Goal: Information Seeking & Learning: Compare options

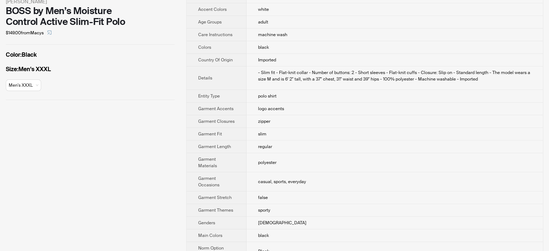
scroll to position [144, 0]
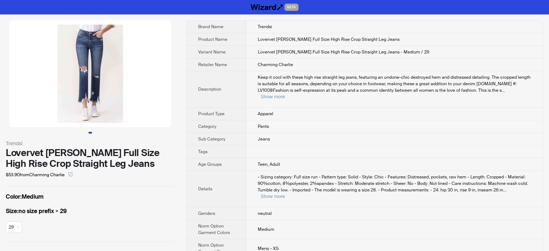
scroll to position [36, 0]
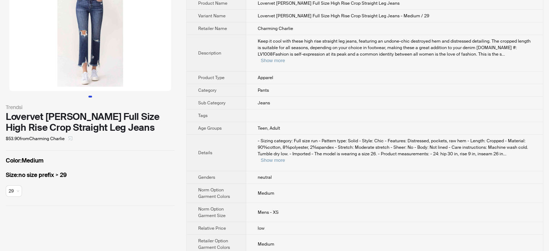
click at [73, 138] on span "button" at bounding box center [70, 139] width 4 height 6
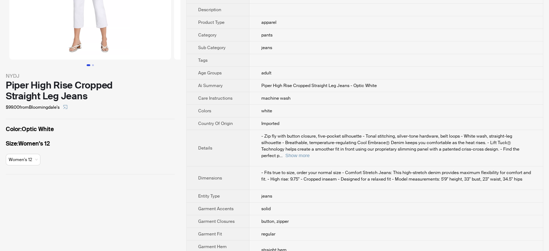
scroll to position [72, 0]
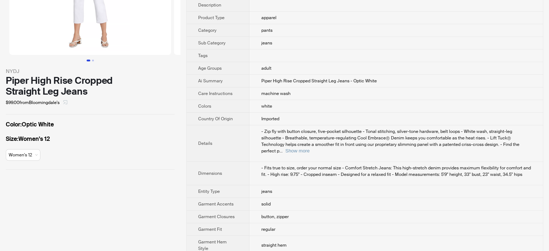
click at [68, 103] on icon "select" at bounding box center [65, 102] width 4 height 4
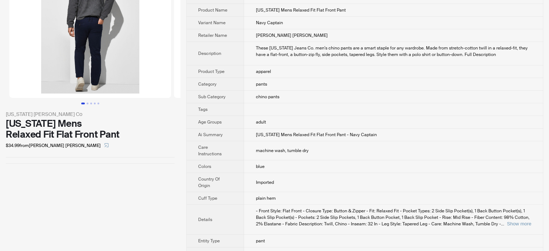
scroll to position [108, 0]
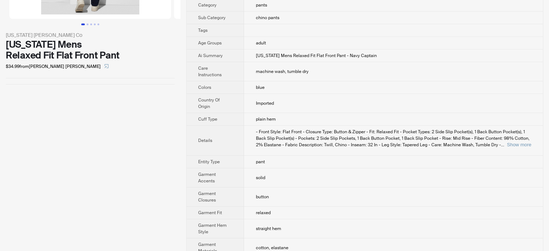
click at [511, 133] on span "- Front Style: Flat Front - Closure Type: Button & Zipper - Fit: Relaxed Fit - …" at bounding box center [393, 138] width 274 height 19
click at [512, 142] on button "Show more" at bounding box center [519, 144] width 24 height 5
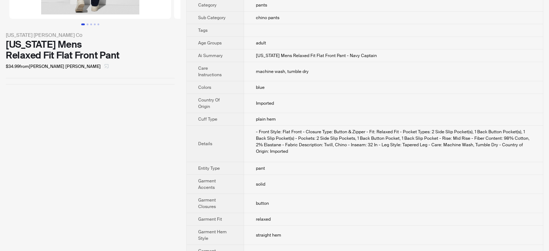
click at [104, 67] on icon "select" at bounding box center [106, 66] width 4 height 4
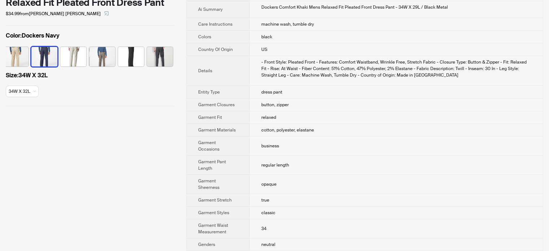
scroll to position [65, 0]
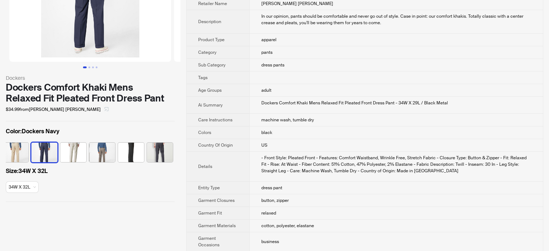
click at [104, 108] on icon "select" at bounding box center [106, 109] width 4 height 4
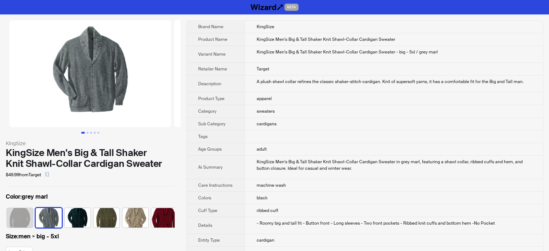
scroll to position [0, 18]
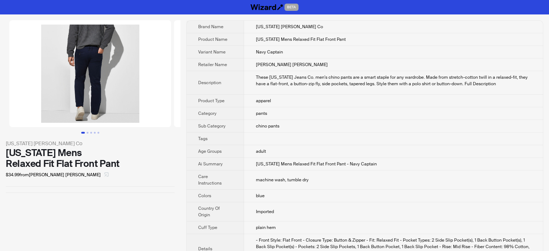
click at [101, 173] on button "button" at bounding box center [107, 175] width 12 height 12
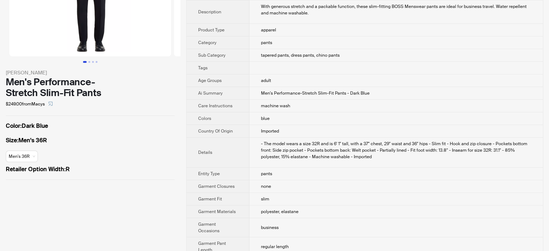
scroll to position [72, 0]
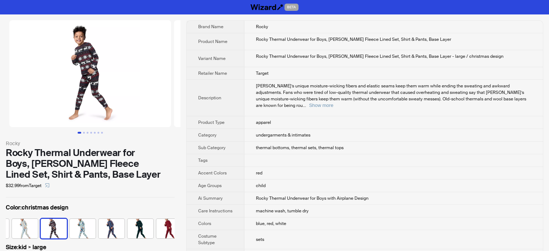
scroll to position [0, 76]
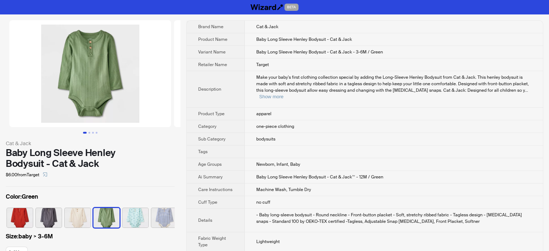
scroll to position [0, 4]
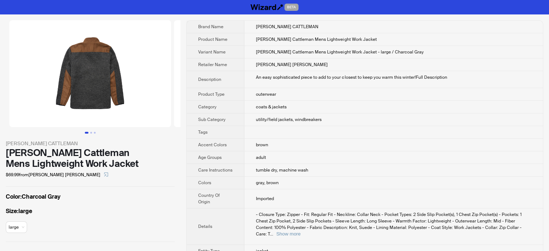
scroll to position [36, 0]
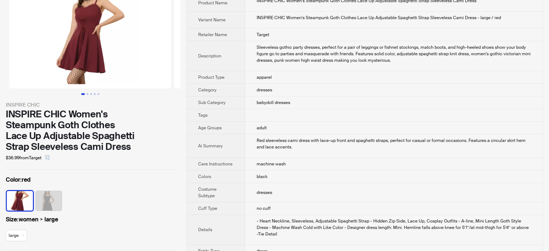
scroll to position [36, 0]
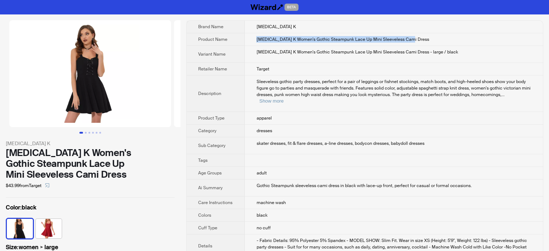
drag, startPoint x: 411, startPoint y: 39, endPoint x: 253, endPoint y: 41, distance: 158.6
click at [253, 41] on td "Allegra K Women's Gothic Steampunk Lace Up Mini Sleeveless Cami Dress" at bounding box center [394, 39] width 298 height 13
copy span "Allegra K Women's Gothic Steampunk Lace Up Mini Sleeveless Cami Dress"
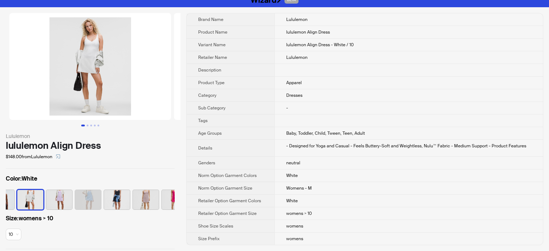
scroll to position [11, 0]
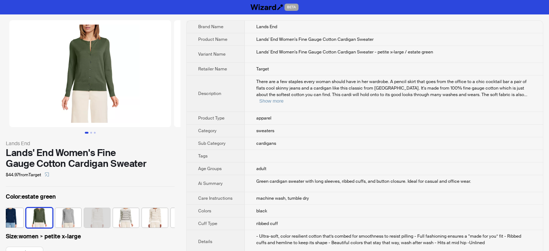
scroll to position [0, 47]
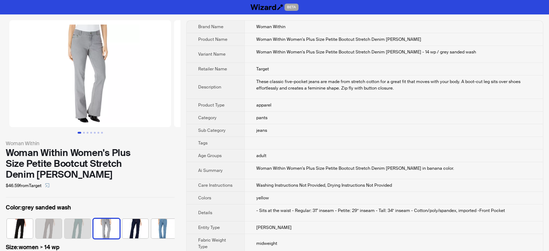
scroll to position [0, 76]
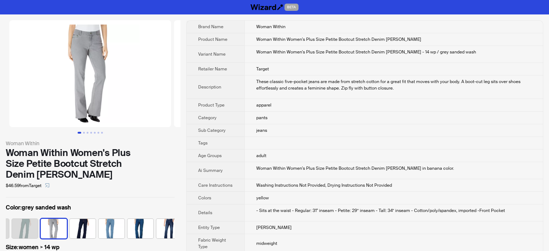
scroll to position [0, 76]
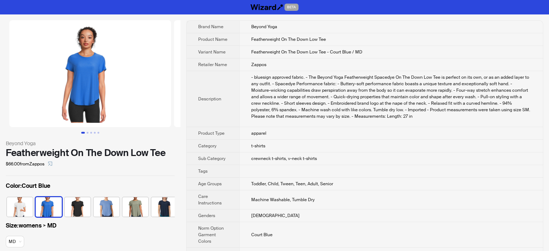
scroll to position [0, 18]
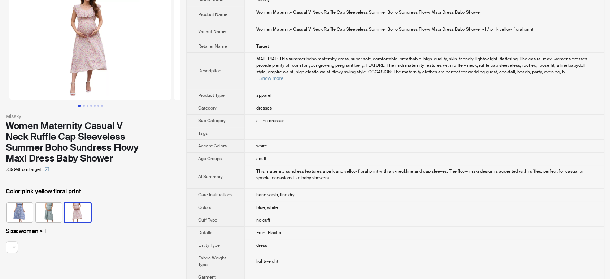
scroll to position [40, 0]
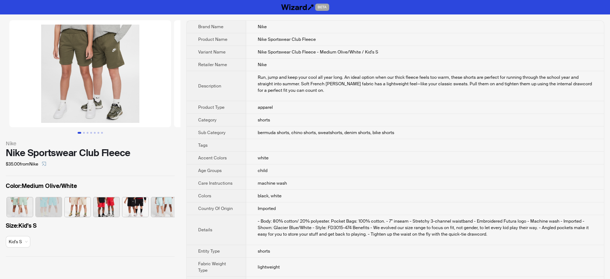
scroll to position [0, 62]
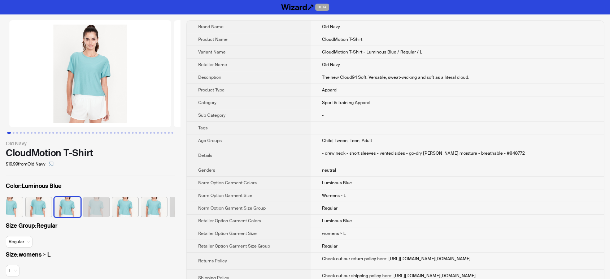
scroll to position [0, 62]
